Goal: Information Seeking & Learning: Learn about a topic

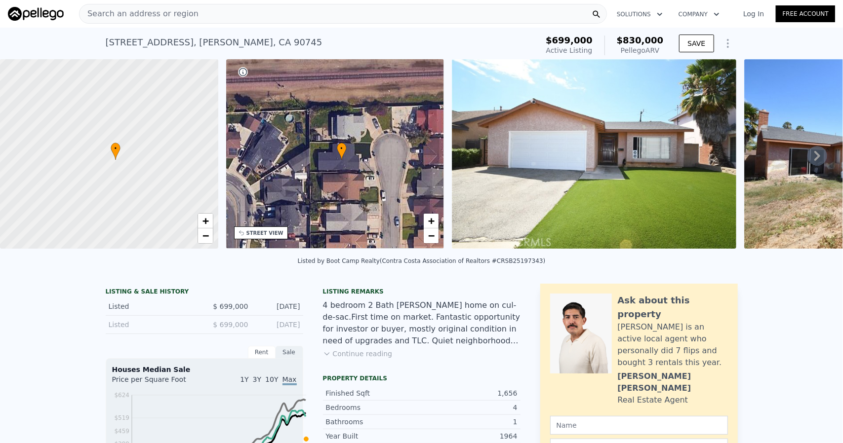
click at [305, 23] on div "Search an address or region" at bounding box center [343, 14] width 528 height 20
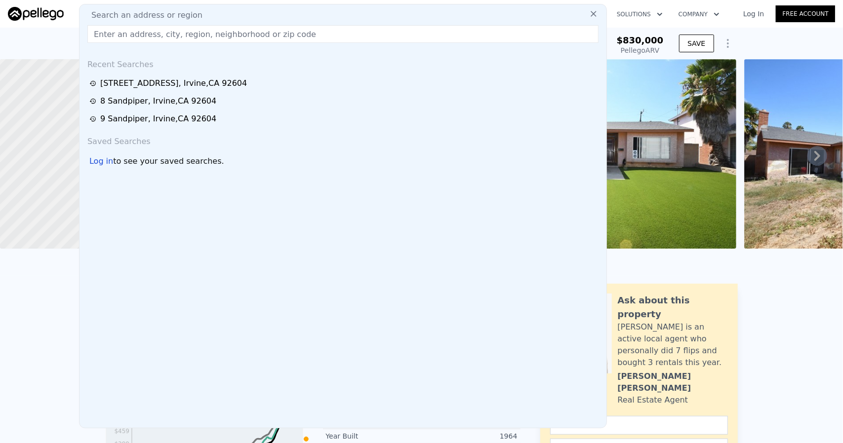
click at [304, 15] on div "Search an address or region" at bounding box center [342, 15] width 519 height 12
click at [316, 40] on input "text" at bounding box center [342, 34] width 511 height 18
paste input "4367 Quigley Avenue Lakewood, CA 90713-3328"
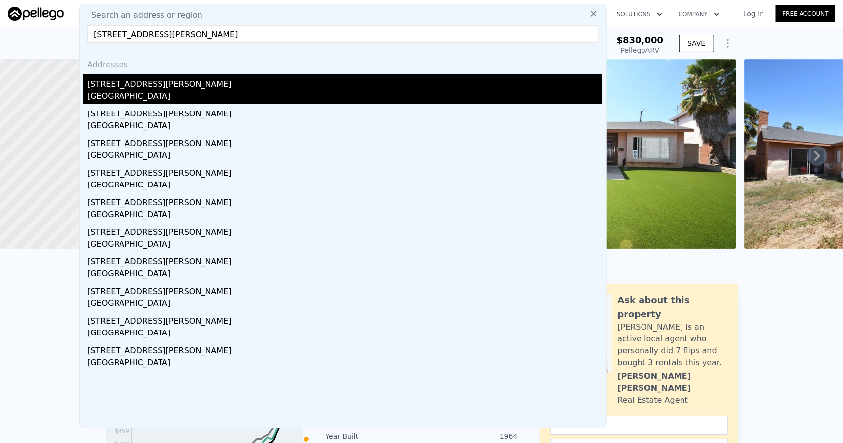
type input "4367 Quigley Avenue Lakewood, CA 90713-3328"
click at [134, 90] on div "4367 Quigley Ave" at bounding box center [344, 83] width 515 height 16
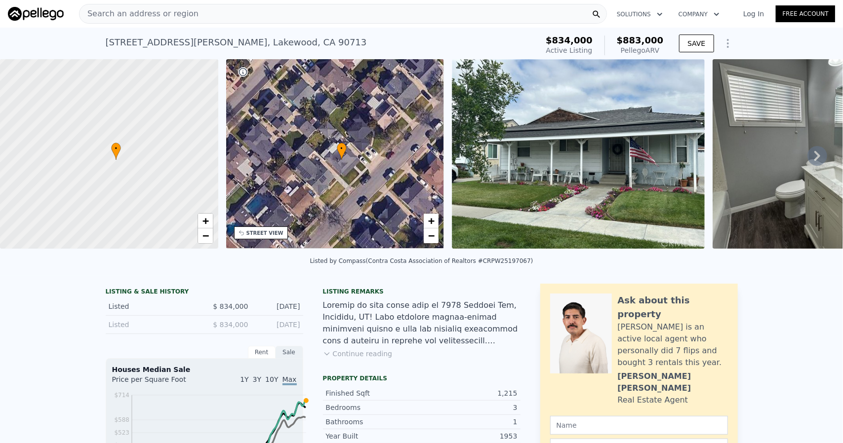
click at [285, 12] on div "Search an address or region" at bounding box center [343, 14] width 528 height 20
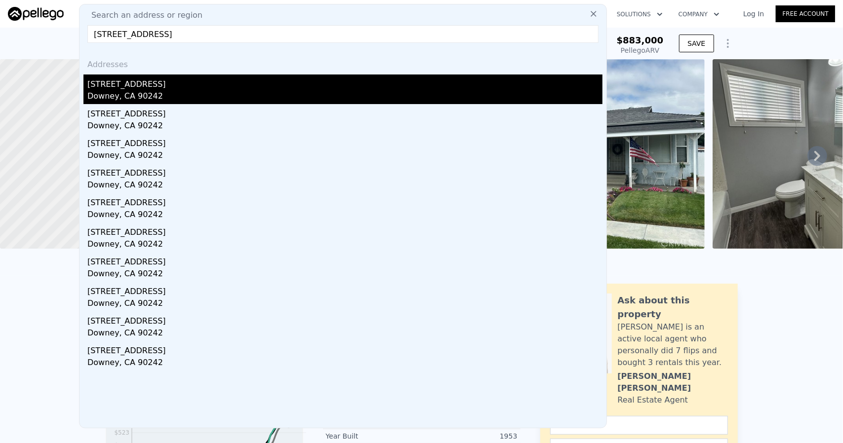
type input "7442 Hondo Street Downey, CA 90242"
click at [136, 103] on div "Downey, CA 90242" at bounding box center [344, 97] width 515 height 14
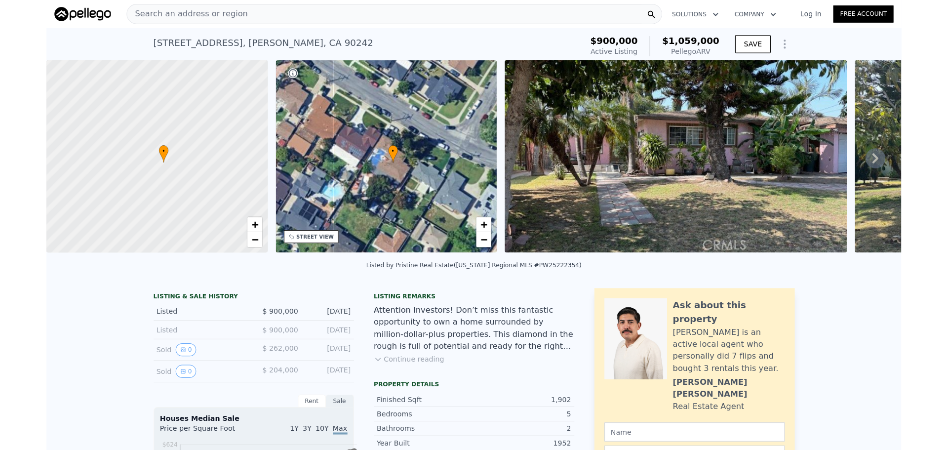
scroll to position [0, 4]
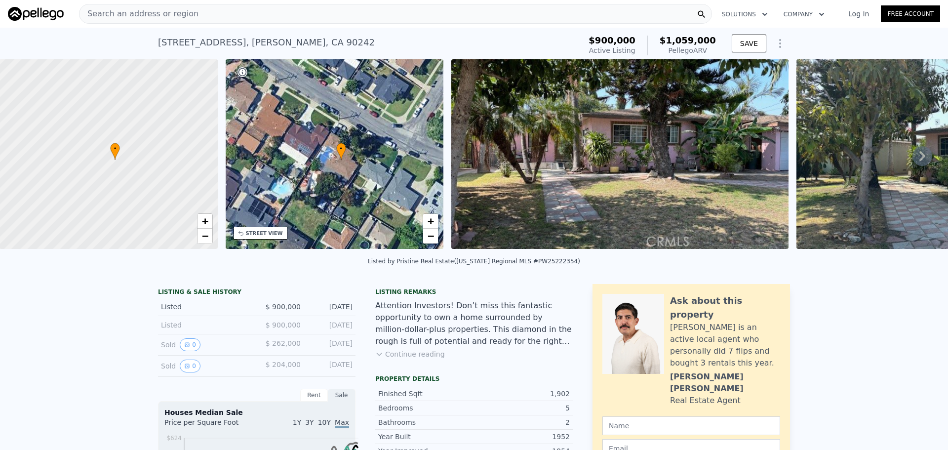
click at [275, 16] on div "Search an address or region" at bounding box center [395, 14] width 633 height 20
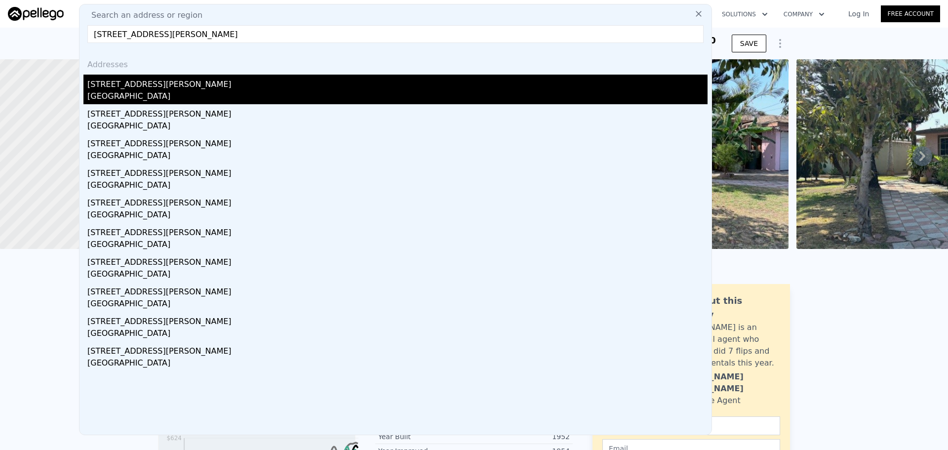
type input "5768 Chiquita Lane San Bernardino, CA 92404-3206"
click at [197, 87] on div "5768 Chiquita Ln" at bounding box center [397, 83] width 620 height 16
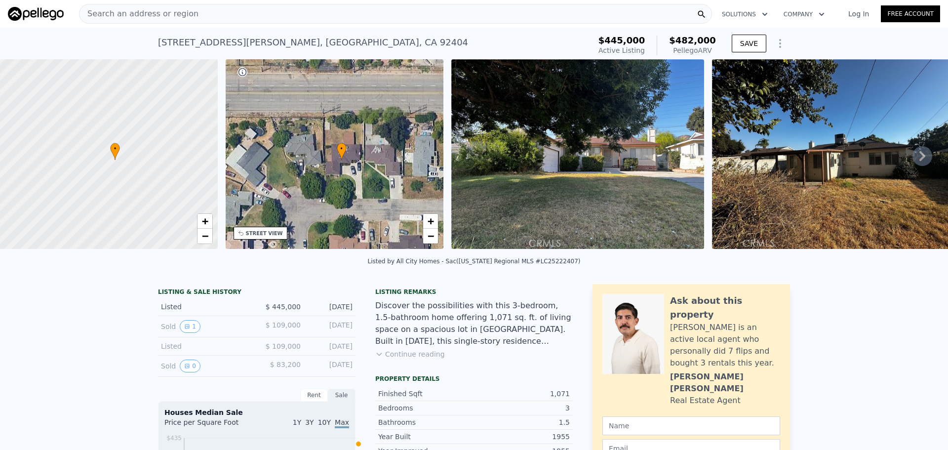
click at [211, 13] on div "Search an address or region" at bounding box center [395, 14] width 633 height 20
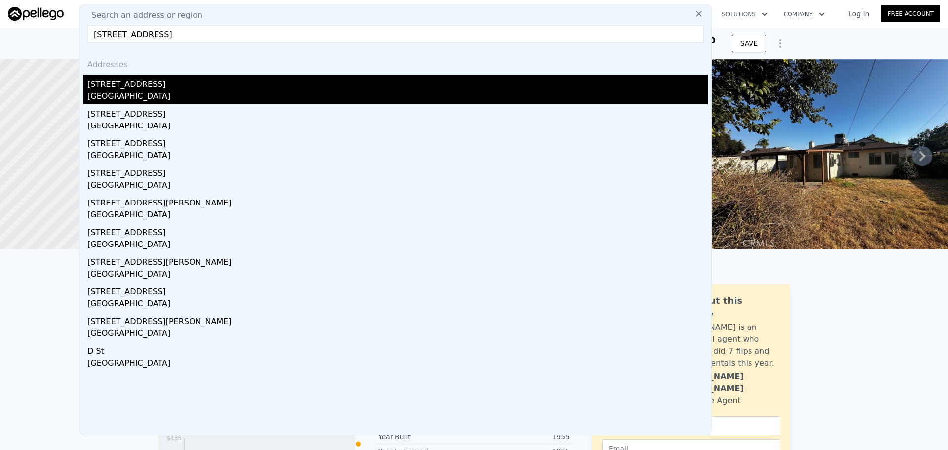
type input "2788 N E Street San Bernardino, CA 92405"
click at [132, 90] on div "2788 N G St" at bounding box center [397, 83] width 620 height 16
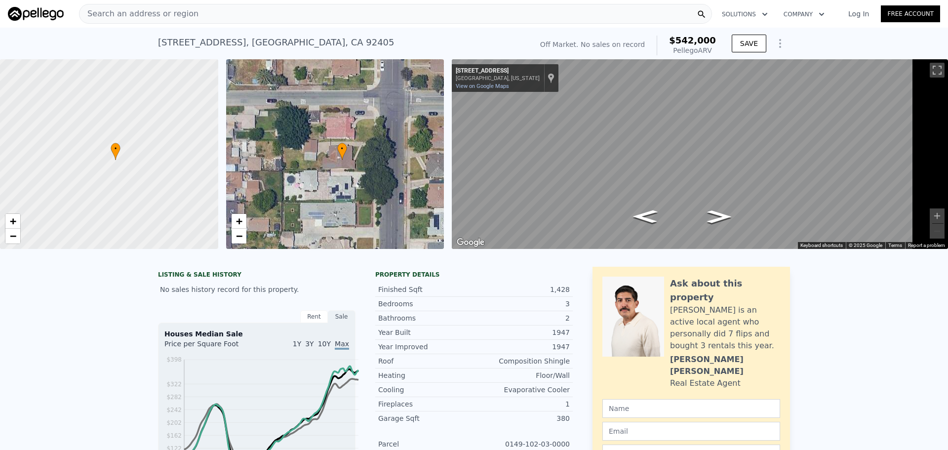
click at [277, 7] on div "Search an address or region" at bounding box center [395, 14] width 633 height 20
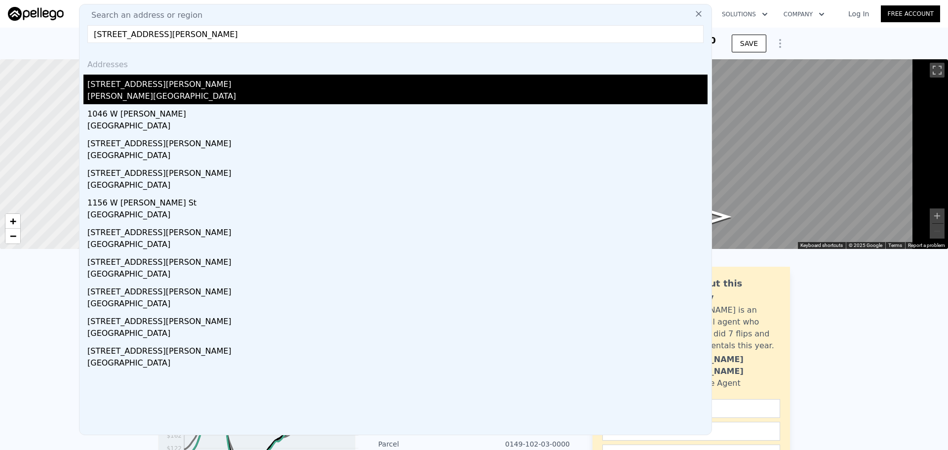
type input "16501 E Masline Covina, CA 91722"
click at [135, 96] on div "Vincent, CA 91722" at bounding box center [397, 97] width 620 height 14
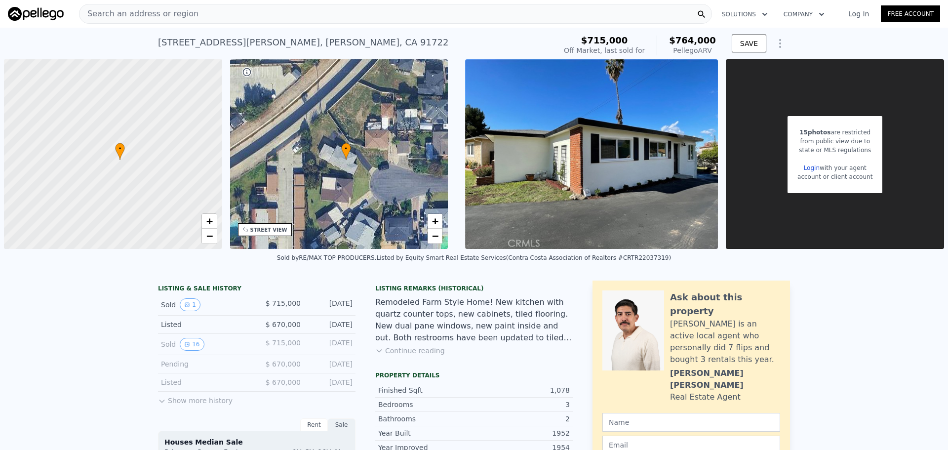
click at [241, 18] on div "Search an address or region" at bounding box center [395, 14] width 633 height 20
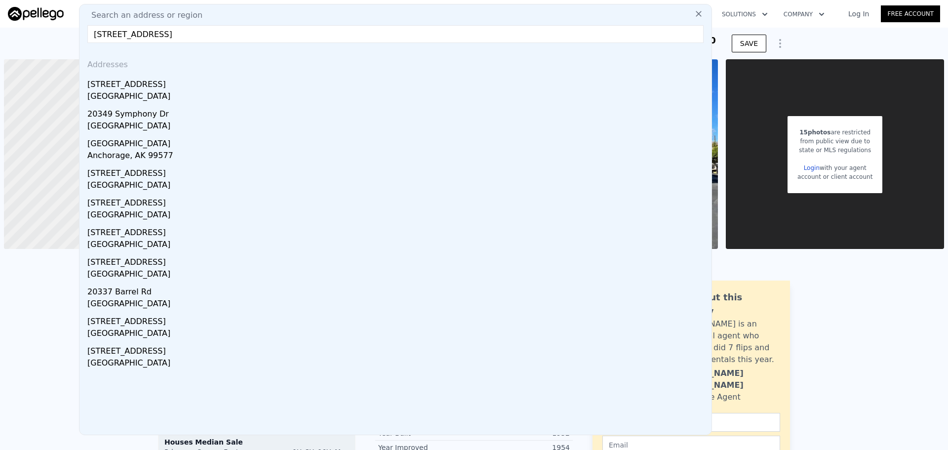
drag, startPoint x: 169, startPoint y: 37, endPoint x: 394, endPoint y: 39, distance: 224.7
click at [394, 39] on input "20349 Barrel Road Riverside, CA 92507" at bounding box center [395, 34] width 616 height 18
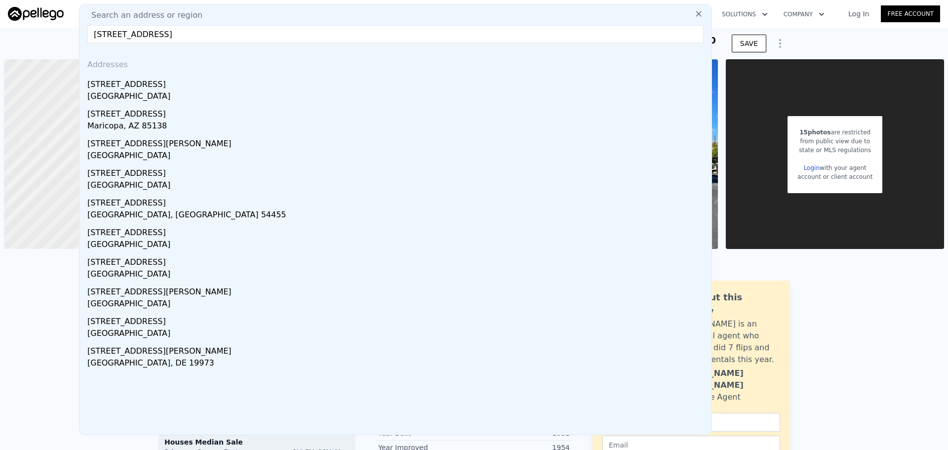
click at [189, 36] on input "20349 Barrel Road" at bounding box center [395, 34] width 616 height 18
paste input "d, Riverside, CA 92507"
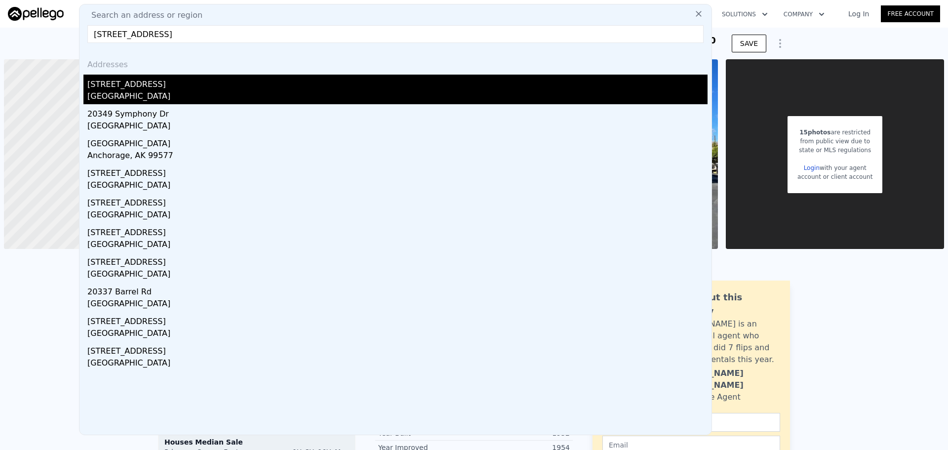
type input "20349 Barrel Rd, Riverside, CA 92507"
click at [205, 90] on div "[STREET_ADDRESS]" at bounding box center [397, 83] width 620 height 16
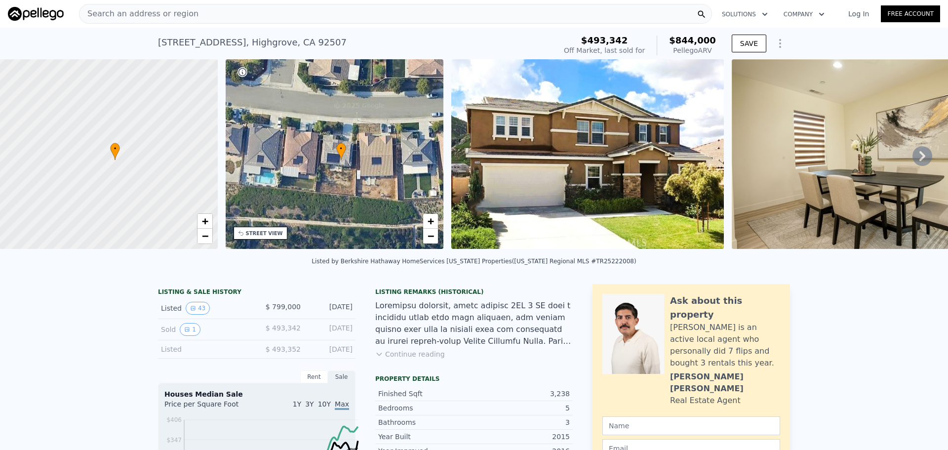
click at [204, 15] on div "Search an address or region" at bounding box center [395, 14] width 633 height 20
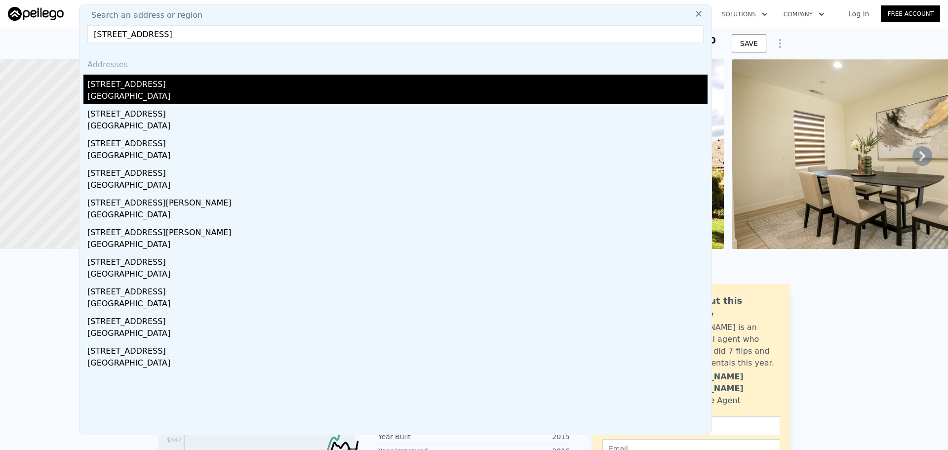
type input "1316 W Beacon Ave Anaheim, CA 92802"
click at [148, 90] on div "[STREET_ADDRESS]" at bounding box center [397, 83] width 620 height 16
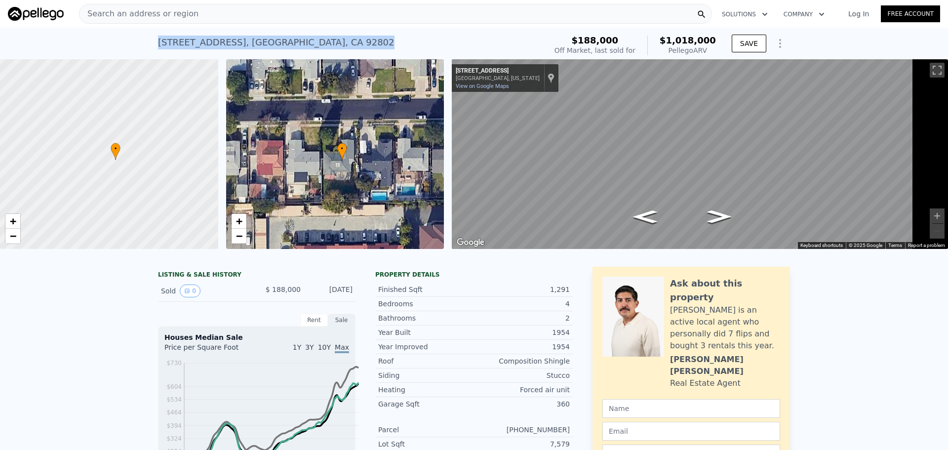
drag, startPoint x: 130, startPoint y: 44, endPoint x: 339, endPoint y: 41, distance: 209.4
click at [344, 42] on div "1316 W Beacon Ave , Anaheim , CA 92802 Sold Apr 2000 for $188k (~ARV $1.018m ) …" at bounding box center [474, 44] width 948 height 32
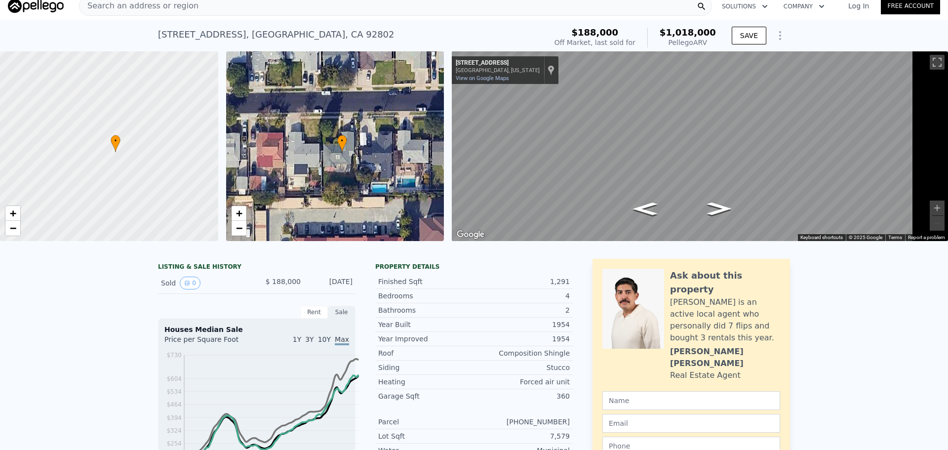
scroll to position [4, 0]
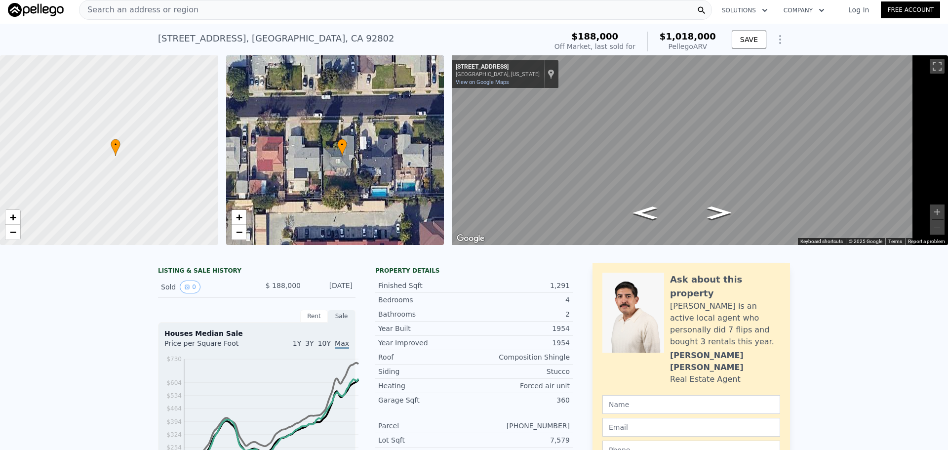
click at [39, 6] on img at bounding box center [36, 10] width 56 height 14
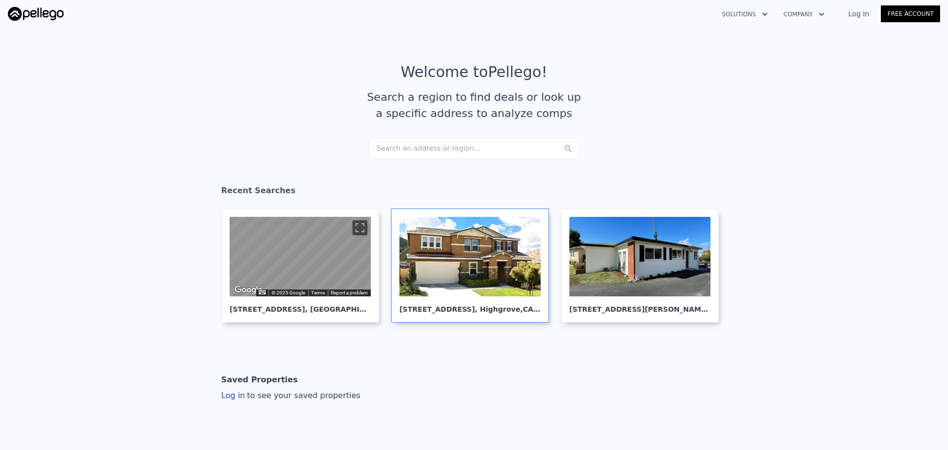
click at [501, 291] on div at bounding box center [469, 256] width 141 height 79
click at [678, 276] on div at bounding box center [639, 256] width 141 height 79
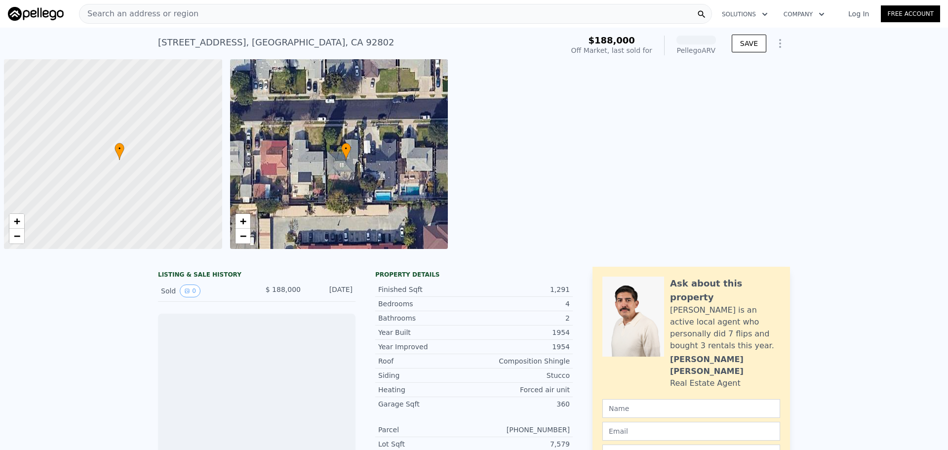
scroll to position [0, 4]
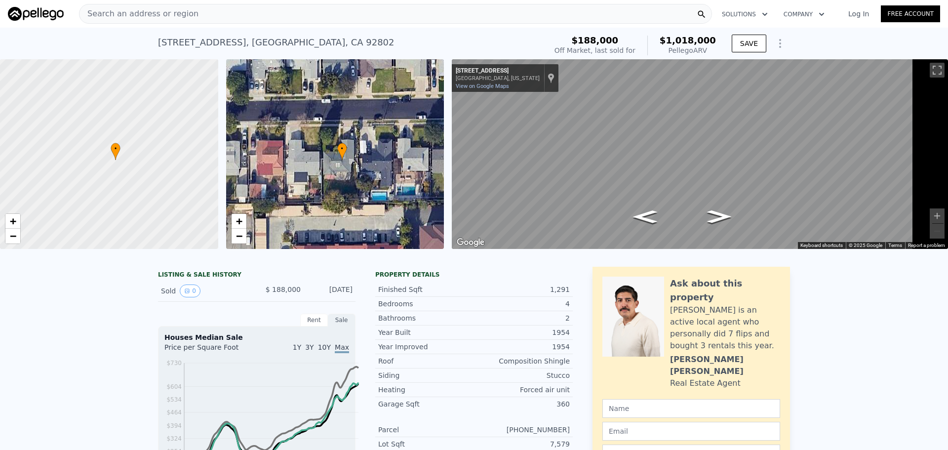
drag, startPoint x: 12, startPoint y: 312, endPoint x: 17, endPoint y: 309, distance: 5.5
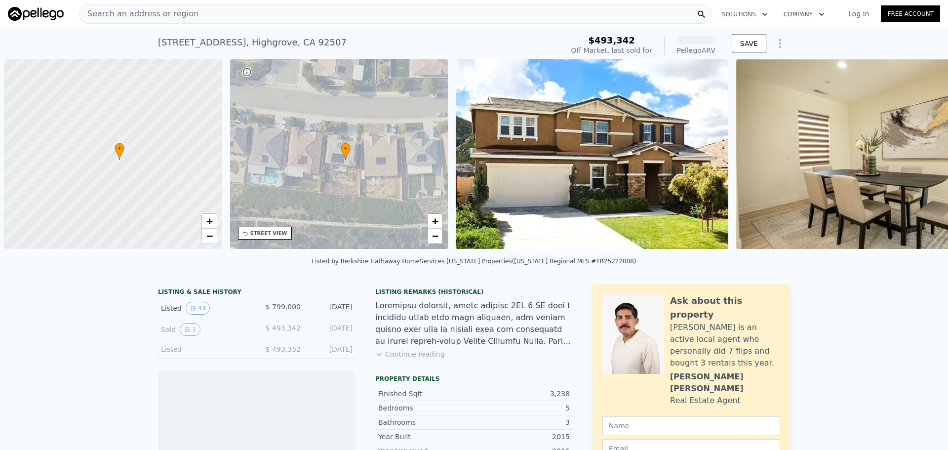
scroll to position [0, 4]
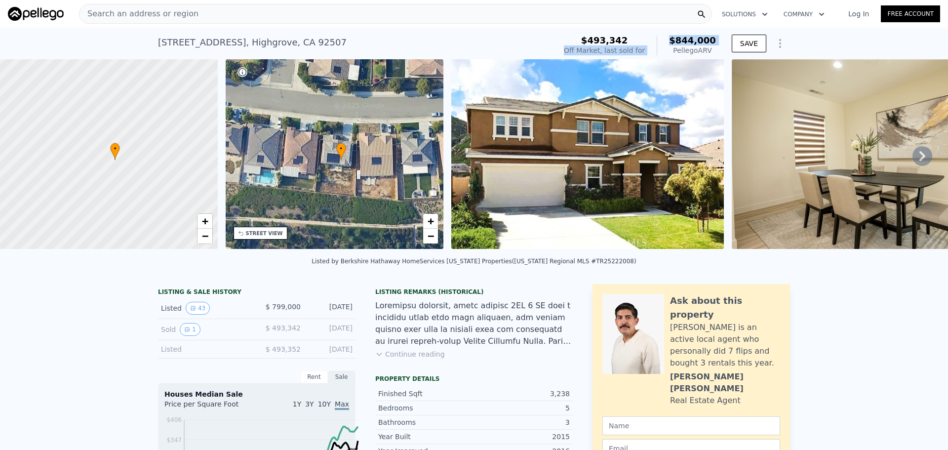
drag, startPoint x: 590, startPoint y: 52, endPoint x: 672, endPoint y: 57, distance: 82.6
click at [672, 57] on div "$493,342 Off Market, last sold for $844,000 Pellego ARV" at bounding box center [640, 46] width 160 height 28
click at [302, 20] on div "Search an address or region" at bounding box center [395, 14] width 633 height 20
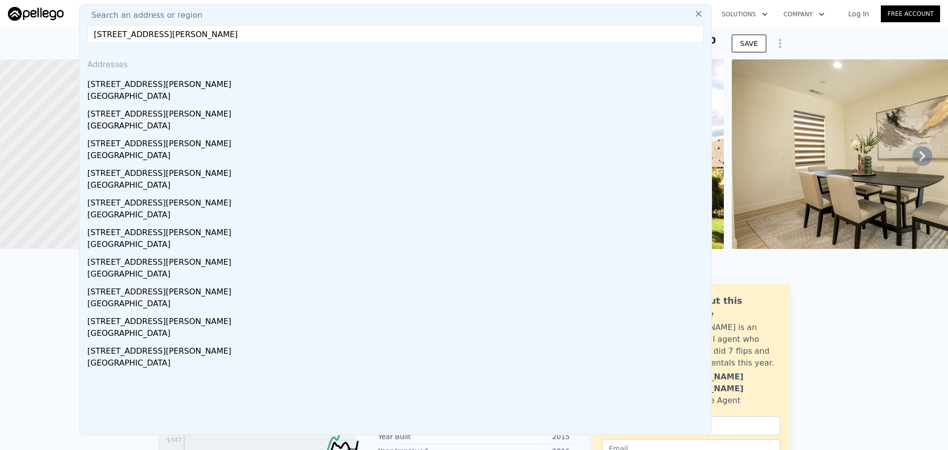
type input "615 S Hazelwood St, Anaheim, CA 92802"
drag, startPoint x: 180, startPoint y: 91, endPoint x: 614, endPoint y: 179, distance: 442.8
click at [180, 90] on div "[STREET_ADDRESS][PERSON_NAME]" at bounding box center [397, 83] width 620 height 16
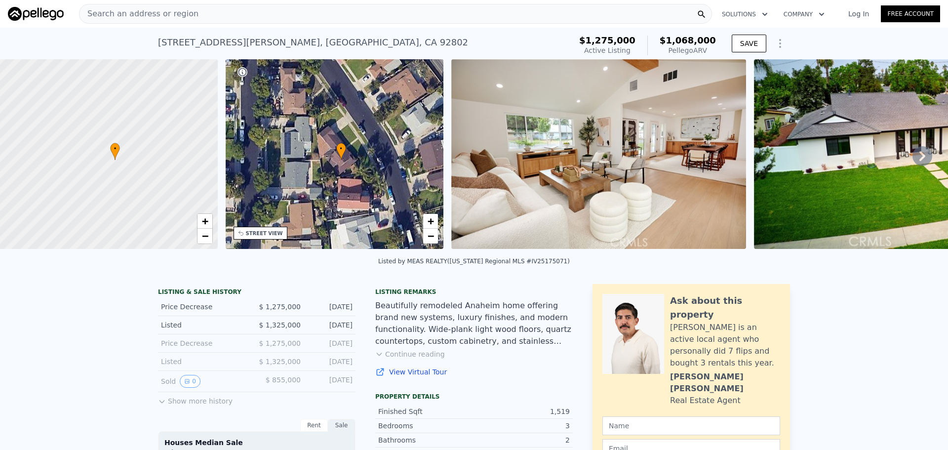
click at [41, 7] on img at bounding box center [36, 14] width 56 height 14
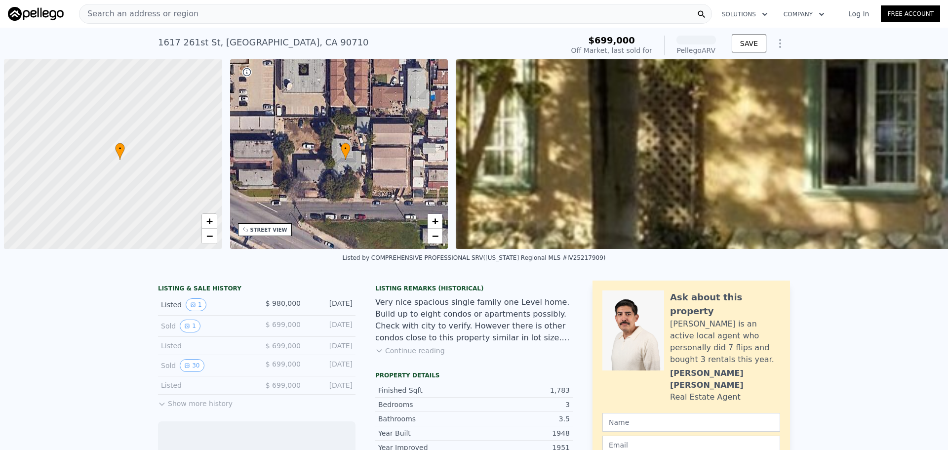
scroll to position [0, 4]
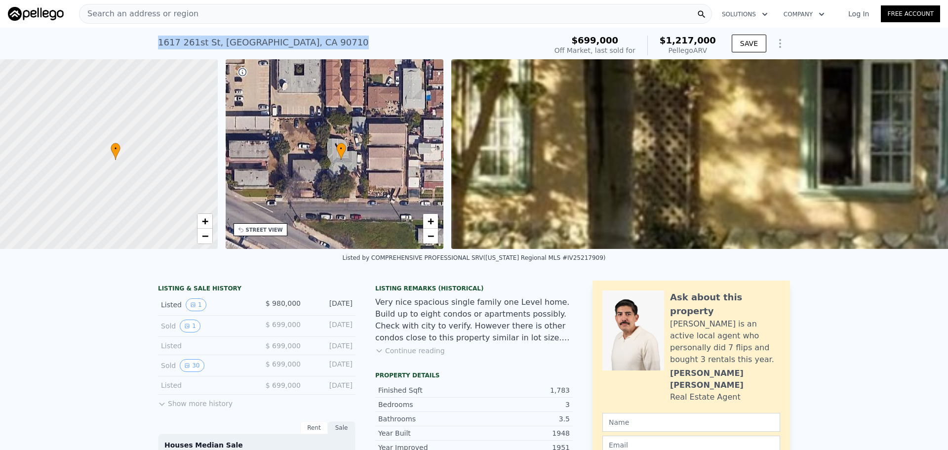
drag, startPoint x: 133, startPoint y: 45, endPoint x: 316, endPoint y: 45, distance: 183.7
click at [330, 45] on div "[STREET_ADDRESS] Sold [DATE] for $980k (~ARV $1.217m ) $699,000 Off Market, las…" at bounding box center [474, 44] width 948 height 32
click at [243, 13] on div "Search an address or region" at bounding box center [395, 14] width 633 height 20
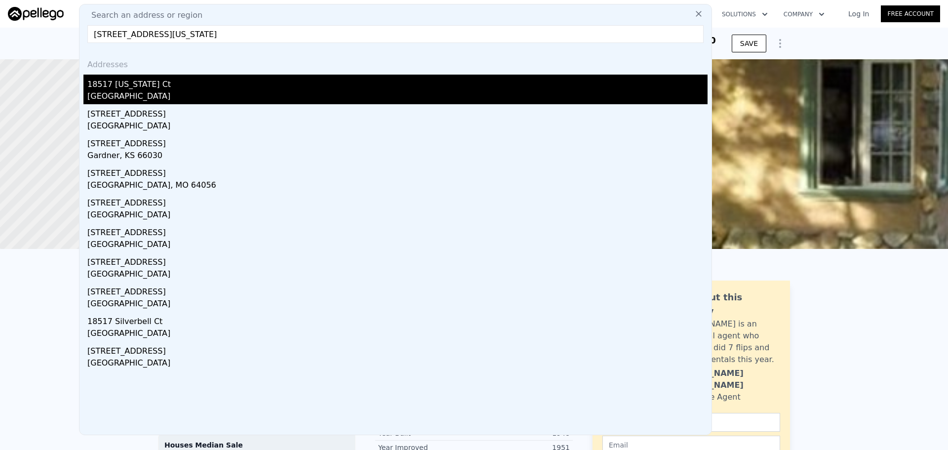
type input "[STREET_ADDRESS][US_STATE]"
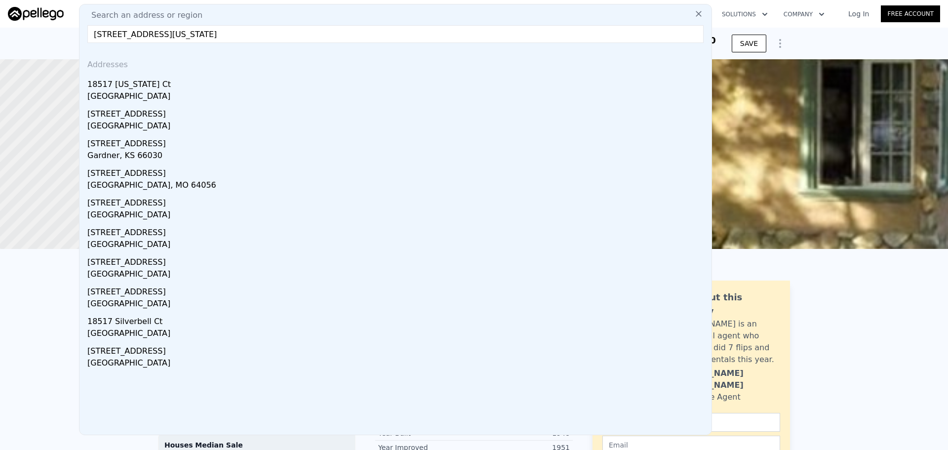
drag, startPoint x: 138, startPoint y: 93, endPoint x: 655, endPoint y: 134, distance: 519.0
click at [138, 90] on div "18517 [US_STATE] Ct" at bounding box center [397, 83] width 620 height 16
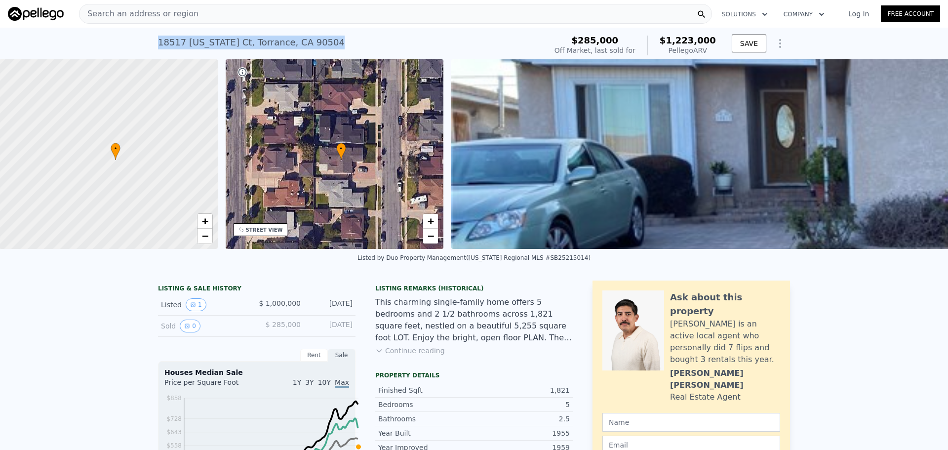
drag, startPoint x: 133, startPoint y: 45, endPoint x: 305, endPoint y: 45, distance: 171.3
click at [305, 45] on div "[STREET_ADDRESS][US_STATE] Sold [DATE] for $1m (~ARV $1.223m ) $285,000 Off Mar…" at bounding box center [474, 44] width 948 height 32
click at [283, 16] on div "Search an address or region" at bounding box center [395, 14] width 633 height 20
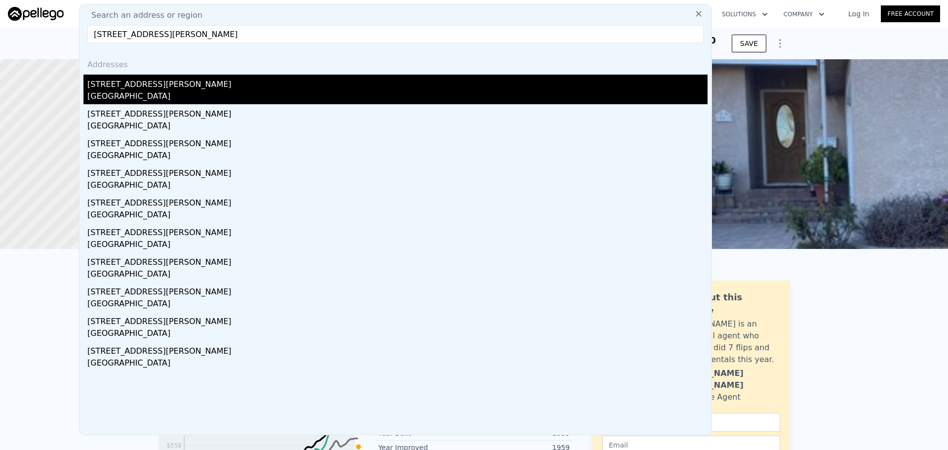
type input "[STREET_ADDRESS][PERSON_NAME]"
click at [208, 97] on div "[GEOGRAPHIC_DATA]" at bounding box center [397, 97] width 620 height 14
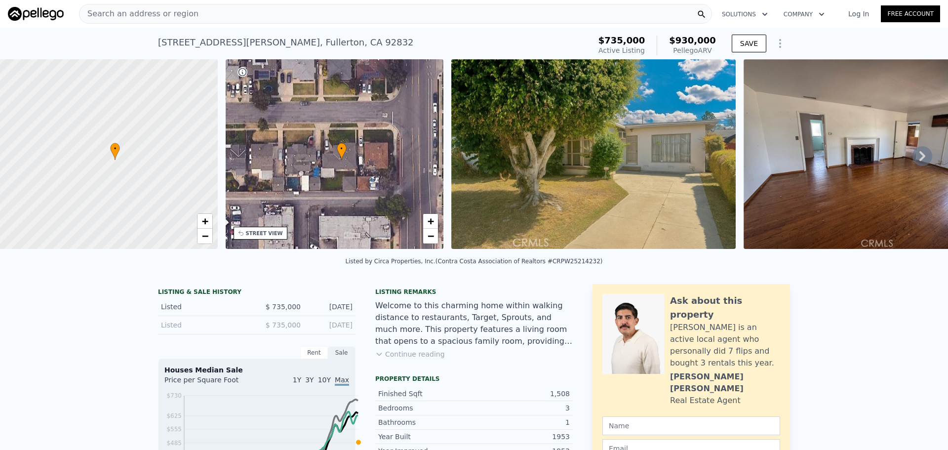
drag, startPoint x: 622, startPoint y: 41, endPoint x: 732, endPoint y: 52, distance: 110.6
click at [720, 52] on div "$735,000 Active Listing $930,000 Pellego ARV" at bounding box center [656, 46] width 125 height 28
copy div "$735,000 Active Listing $930,000 Pellego ARV"
